Goal: Information Seeking & Learning: Learn about a topic

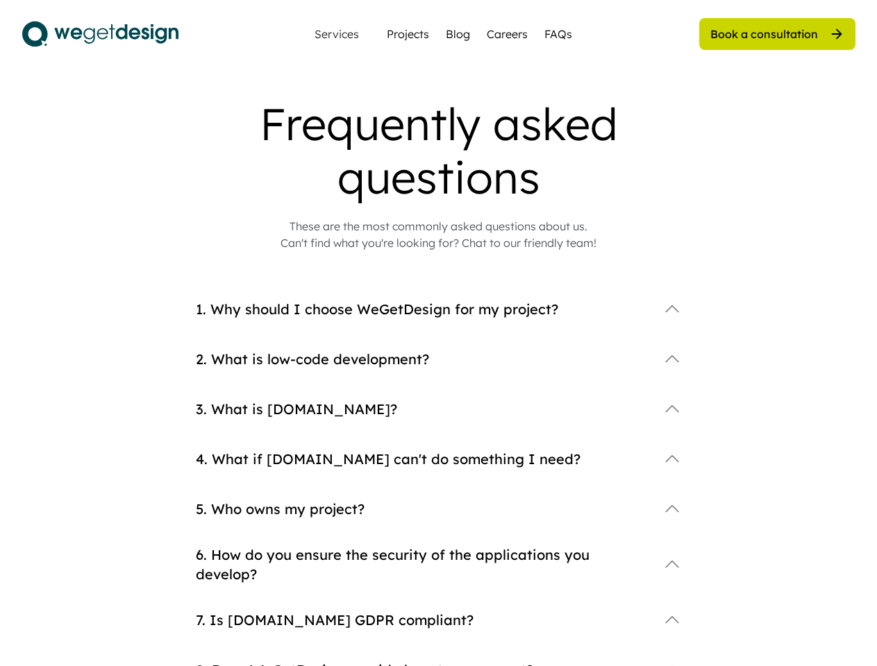
click at [438, 333] on div "1. Why should I choose WeGetDesign for my project?" at bounding box center [439, 321] width 486 height 50
click at [439, 382] on div "2. What is low-code development?" at bounding box center [439, 371] width 486 height 50
click at [439, 174] on div "Frequently asked questions" at bounding box center [438, 150] width 555 height 107
click at [439, 151] on div "Frequently asked questions" at bounding box center [438, 150] width 555 height 107
click at [439, 235] on div "These are the most commonly asked questions about us. Can't find what you're lo…" at bounding box center [438, 234] width 316 height 33
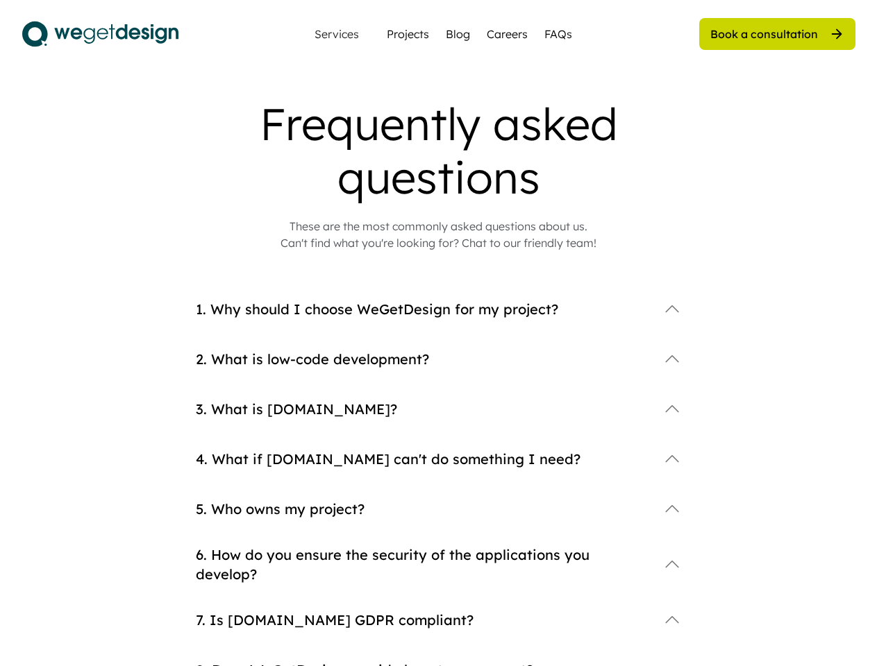
click at [439, 481] on div "4. What if [DOMAIN_NAME] can't do something I need?" at bounding box center [439, 471] width 486 height 50
click at [439, 321] on div "1. Why should I choose WeGetDesign for my project?" at bounding box center [439, 310] width 486 height 28
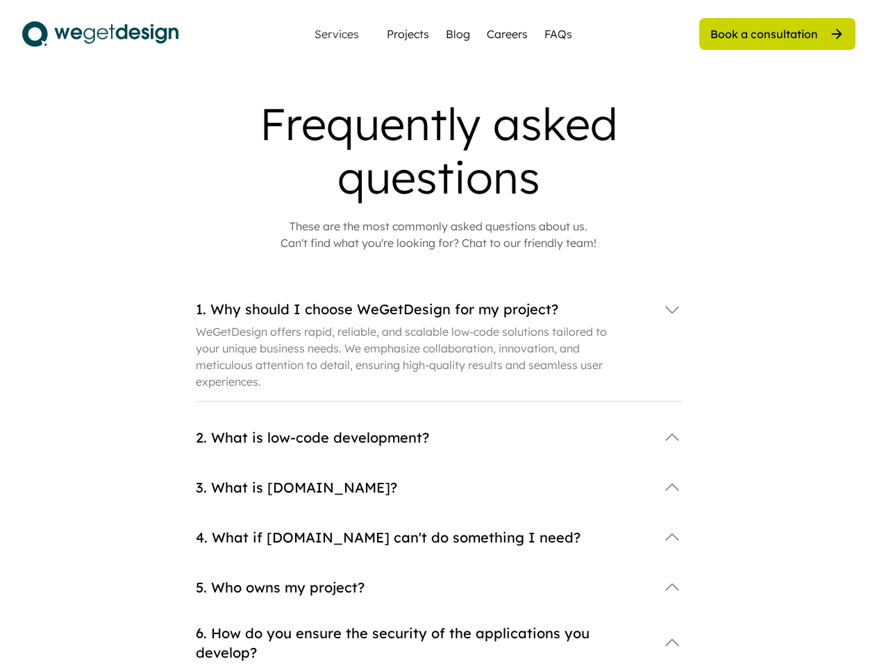
click at [439, 310] on div "1. Why should I choose WeGetDesign for my project?" at bounding box center [422, 309] width 453 height 19
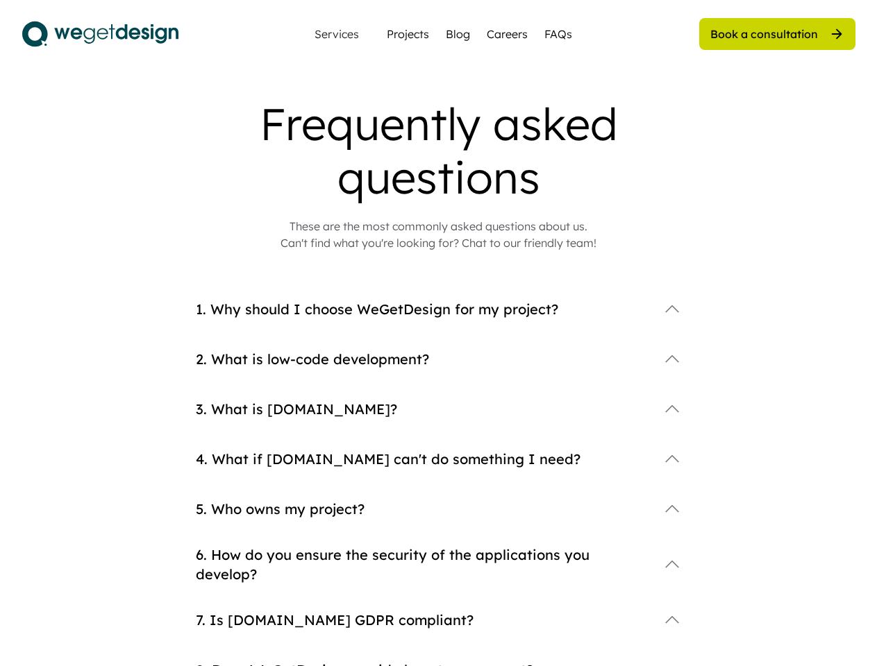
click at [439, 310] on div "1. Why should I choose WeGetDesign for my project?" at bounding box center [422, 309] width 453 height 19
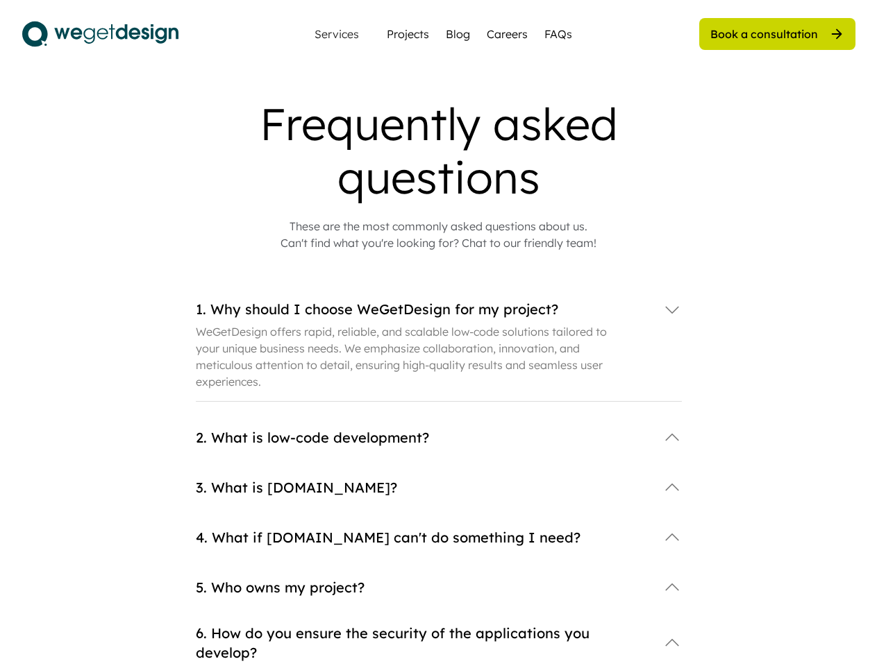
click at [422, 310] on div "1. Why should I choose WeGetDesign for my project?" at bounding box center [422, 309] width 453 height 19
